Goal: Check status

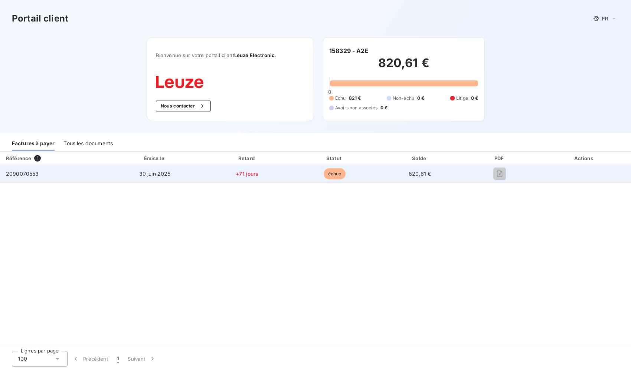
click at [286, 175] on td "+71 jours" at bounding box center [247, 174] width 88 height 18
click at [47, 172] on td "2090070553" at bounding box center [53, 174] width 107 height 18
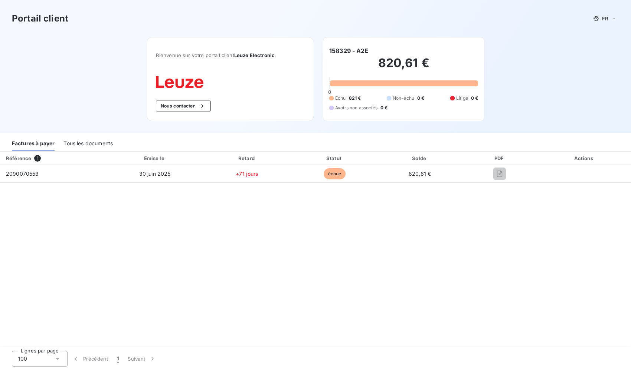
click at [80, 145] on div "Tous les documents" at bounding box center [87, 144] width 49 height 16
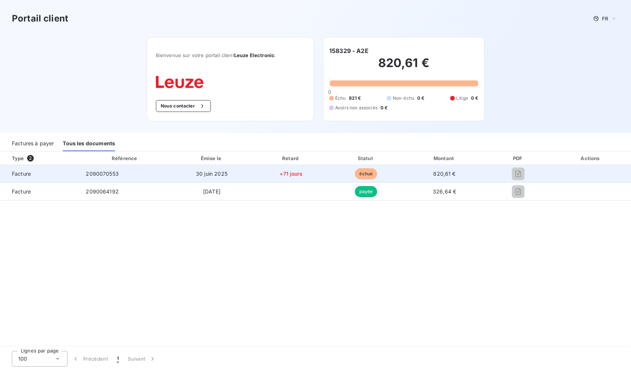
click at [156, 175] on td "2090070553" at bounding box center [125, 174] width 91 height 18
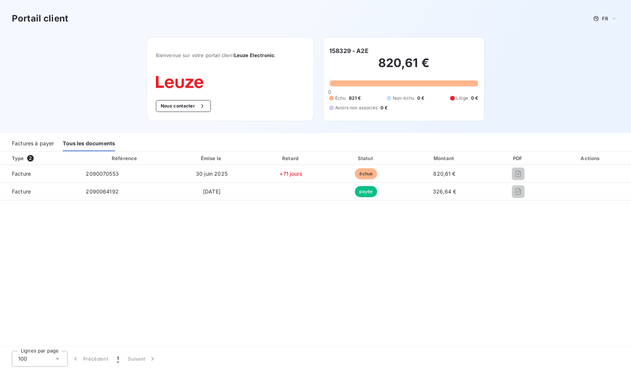
click at [36, 144] on div "Factures à payer" at bounding box center [33, 144] width 42 height 16
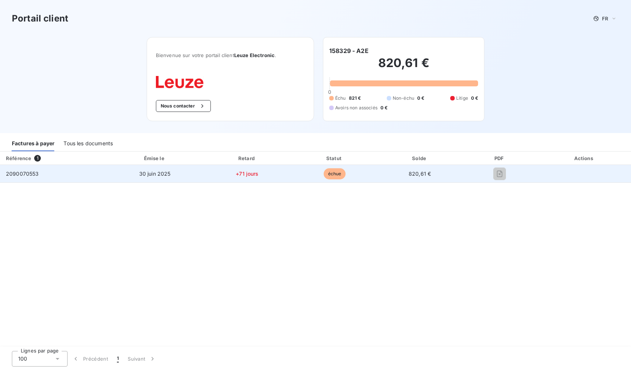
click at [55, 173] on td "2090070553" at bounding box center [53, 174] width 107 height 18
click at [334, 173] on span "échue" at bounding box center [335, 173] width 22 height 11
click at [487, 173] on div at bounding box center [500, 174] width 64 height 12
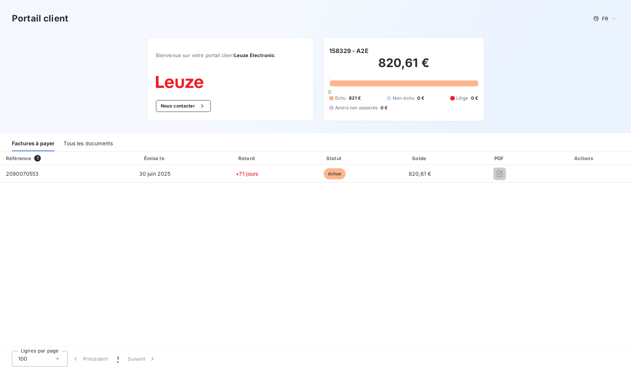
click at [80, 144] on div "Tous les documents" at bounding box center [87, 144] width 49 height 16
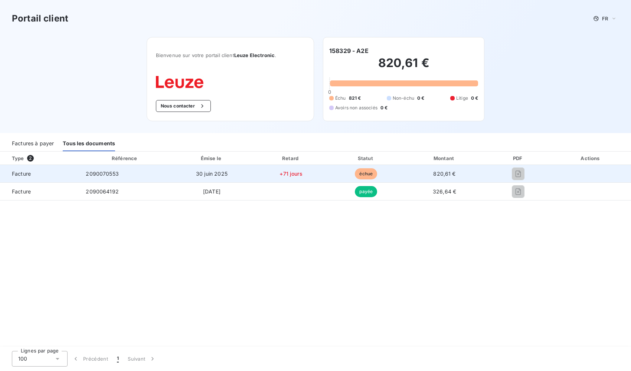
click at [310, 174] on td "+71 jours" at bounding box center [291, 174] width 76 height 18
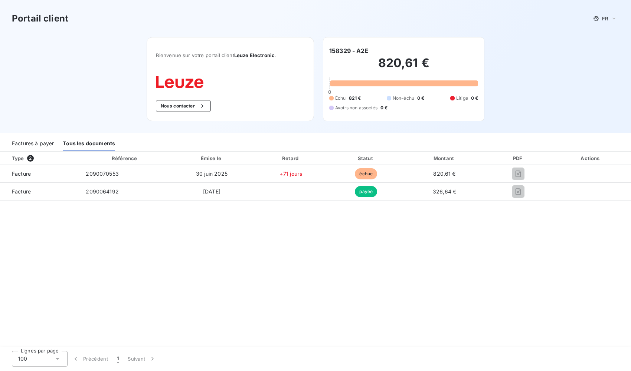
click at [43, 142] on div "Factures à payer" at bounding box center [33, 144] width 42 height 16
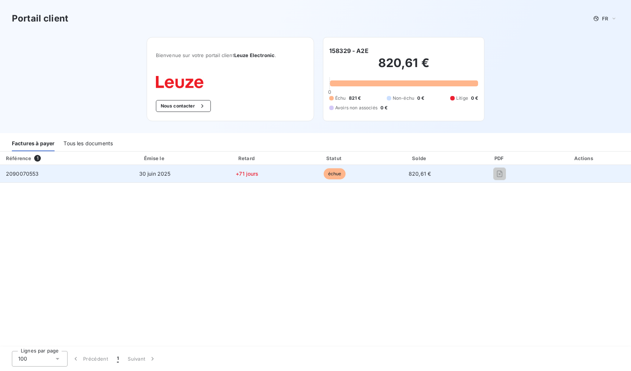
click at [176, 177] on td "30 juin 2025" at bounding box center [155, 174] width 96 height 18
